Goal: Task Accomplishment & Management: Complete application form

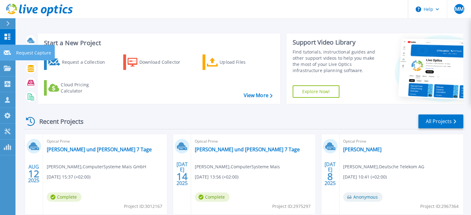
click at [18, 53] on p "Request Capture" at bounding box center [33, 53] width 35 height 16
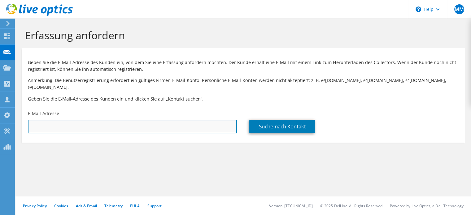
click at [87, 120] on input "text" at bounding box center [132, 127] width 209 height 14
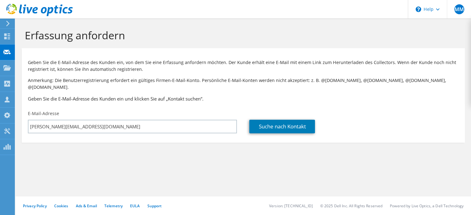
click at [38, 143] on section "Erfassung anfordern Geben Sie die E-Mail-Adresse des Kunden ein, von dem Sie ei…" at bounding box center [242, 96] width 455 height 155
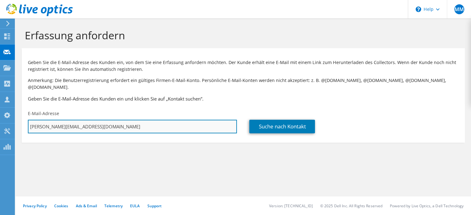
click at [98, 120] on input "[PERSON_NAME][EMAIL_ADDRESS][DOMAIN_NAME]" at bounding box center [132, 127] width 209 height 14
paste input "[PERSON_NAME]"
type input "[PERSON_NAME][EMAIL_ADDRESS][DOMAIN_NAME]"
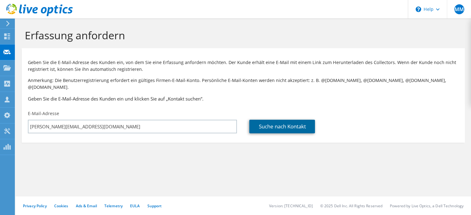
click at [271, 122] on link "Suche nach Kontakt" at bounding box center [282, 127] width 66 height 14
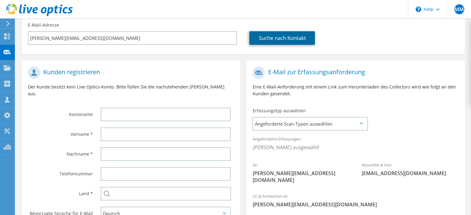
scroll to position [89, 0]
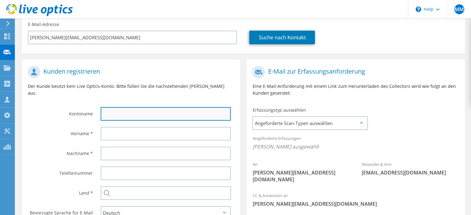
click at [152, 107] on input "text" at bounding box center [166, 114] width 130 height 14
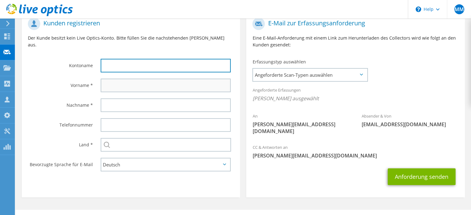
scroll to position [137, 0]
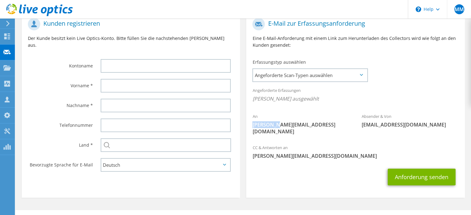
drag, startPoint x: 253, startPoint y: 119, endPoint x: 275, endPoint y: 118, distance: 21.4
click at [275, 121] on span "[PERSON_NAME][EMAIL_ADDRESS][DOMAIN_NAME]" at bounding box center [300, 128] width 97 height 14
copy span "[PERSON_NAME]"
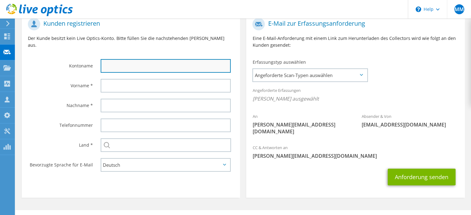
click at [160, 59] on input "text" at bounding box center [166, 66] width 130 height 14
paste input "[PERSON_NAME]"
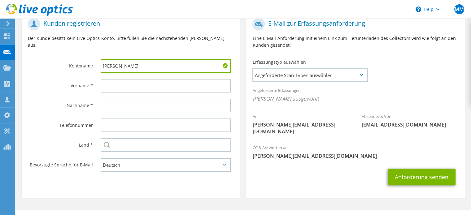
click at [106, 59] on input "[PERSON_NAME]" at bounding box center [166, 66] width 130 height 14
type input "[PERSON_NAME]"
drag, startPoint x: 276, startPoint y: 119, endPoint x: 299, endPoint y: 122, distance: 23.2
click at [299, 122] on div "An [PERSON_NAME][EMAIL_ADDRESS][DOMAIN_NAME]" at bounding box center [300, 124] width 109 height 28
copy span "[PERSON_NAME]"
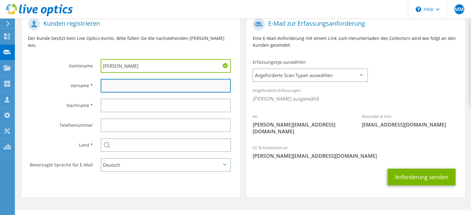
click at [135, 79] on input "text" at bounding box center [166, 86] width 130 height 14
paste input "[PERSON_NAME]"
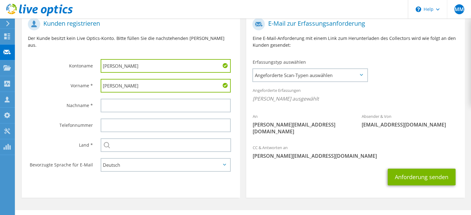
click at [106, 79] on input "[PERSON_NAME]" at bounding box center [166, 86] width 130 height 14
click at [111, 99] on input "text" at bounding box center [166, 106] width 130 height 14
drag, startPoint x: 135, startPoint y: 53, endPoint x: 68, endPoint y: 51, distance: 66.6
click at [68, 51] on div "Kontoname [PERSON_NAME]" at bounding box center [131, 45] width 218 height 61
drag, startPoint x: 131, startPoint y: 73, endPoint x: 79, endPoint y: 74, distance: 52.3
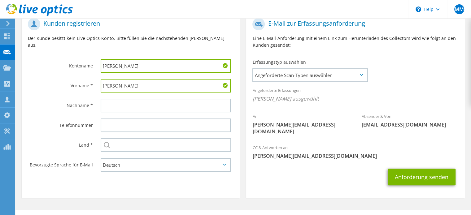
click at [79, 76] on div "Vorname * [GEOGRAPHIC_DATA]" at bounding box center [131, 86] width 218 height 20
paste input "[PERSON_NAME]"
type input "[PERSON_NAME]"
drag, startPoint x: 277, startPoint y: 117, endPoint x: 299, endPoint y: 119, distance: 22.0
click at [299, 121] on span "[PERSON_NAME][EMAIL_ADDRESS][DOMAIN_NAME]" at bounding box center [300, 128] width 97 height 14
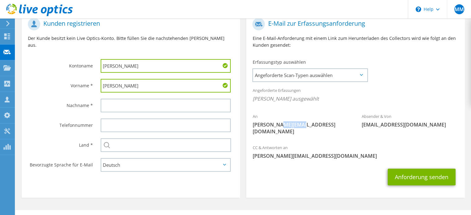
copy span "[PERSON_NAME]"
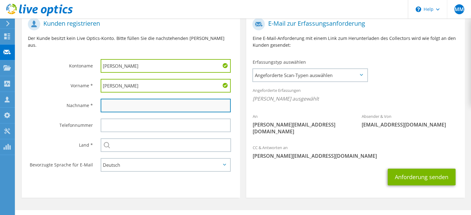
click at [162, 99] on input "text" at bounding box center [166, 106] width 130 height 14
paste input "[PERSON_NAME]"
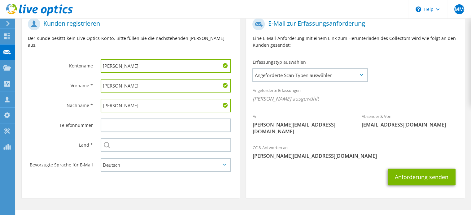
click at [105, 99] on input "[PERSON_NAME]" at bounding box center [166, 106] width 130 height 14
type input "[PERSON_NAME]"
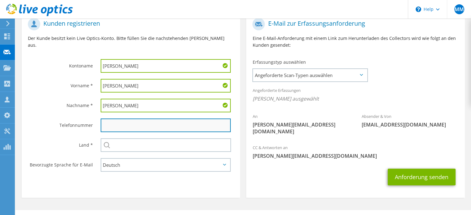
click at [118, 119] on input "text" at bounding box center [166, 126] width 130 height 14
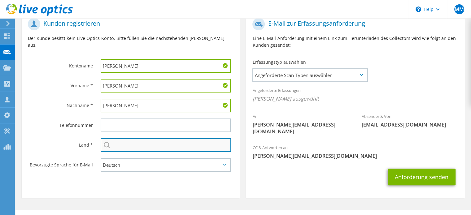
click at [199, 138] on input "text" at bounding box center [166, 145] width 130 height 14
type input "[GEOGRAPHIC_DATA]"
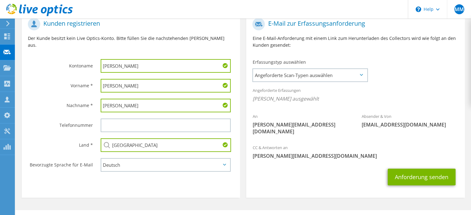
drag, startPoint x: 136, startPoint y: 53, endPoint x: 28, endPoint y: 51, distance: 107.4
click at [28, 51] on div "Kontoname [PERSON_NAME]" at bounding box center [131, 45] width 218 height 61
paste input "Sahle Baubetreuungsgesellschaft mbH"
type input "Sahle Baubetreuungsgesellschaft mbH"
click at [365, 69] on span "Angeforderte Scan-Typen auswählen" at bounding box center [310, 75] width 114 height 12
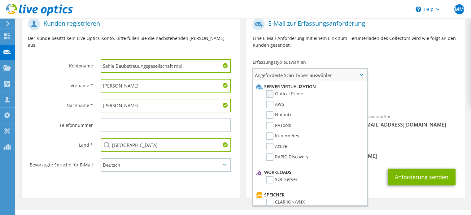
click at [269, 90] on label "Optical Prime" at bounding box center [284, 93] width 37 height 7
click at [0, 0] on input "Optical Prime" at bounding box center [0, 0] width 0 height 0
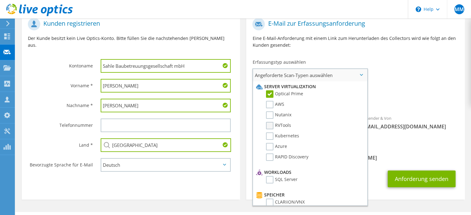
click at [267, 122] on label "RVTools" at bounding box center [278, 125] width 25 height 7
click at [0, 0] on input "RVTools" at bounding box center [0, 0] width 0 height 0
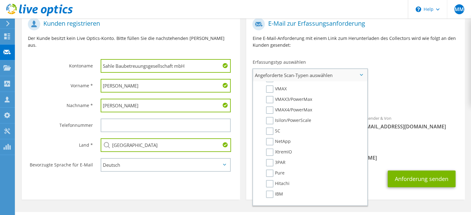
scroll to position [145, 0]
click at [271, 138] on label "NetApp" at bounding box center [278, 141] width 25 height 7
click at [0, 0] on input "NetApp" at bounding box center [0, 0] width 0 height 0
click at [404, 143] on div "CC & Antworten an [PERSON_NAME][EMAIL_ADDRESS][DOMAIN_NAME]" at bounding box center [355, 153] width 218 height 21
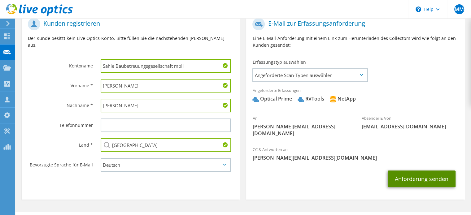
click at [410, 171] on button "Anforderung senden" at bounding box center [421, 179] width 68 height 17
